Goal: Find specific page/section: Find specific page/section

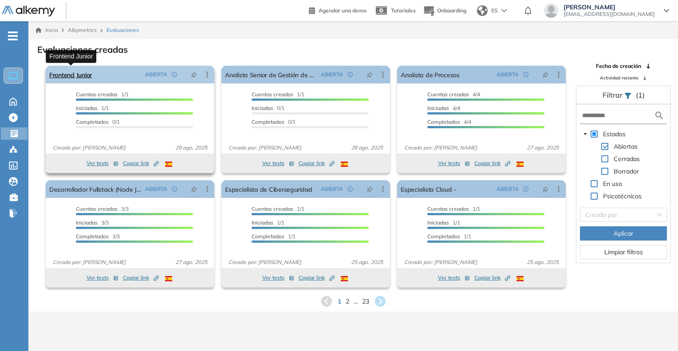
click at [63, 76] on link "Frontend Junior" at bounding box center [70, 75] width 43 height 18
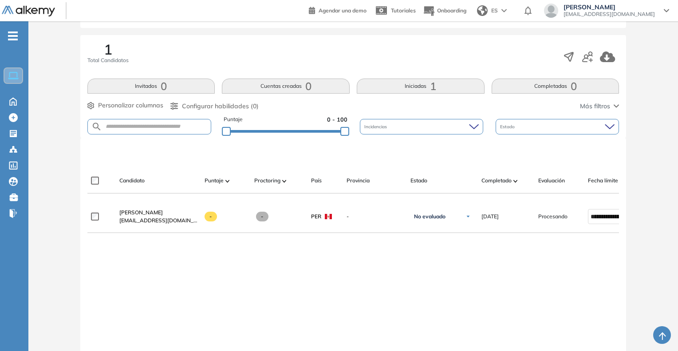
scroll to position [133, 0]
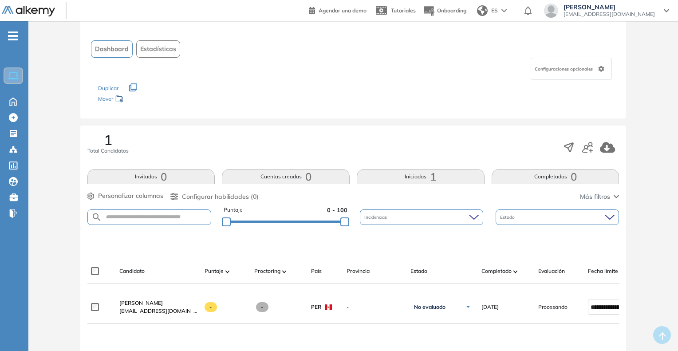
scroll to position [44, 0]
